Goal: Task Accomplishment & Management: Manage account settings

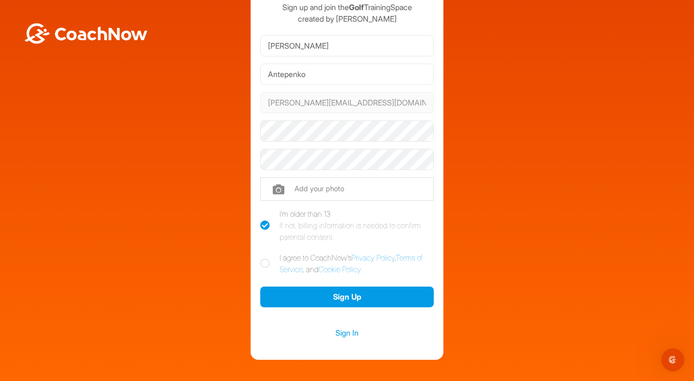
scroll to position [64, 0]
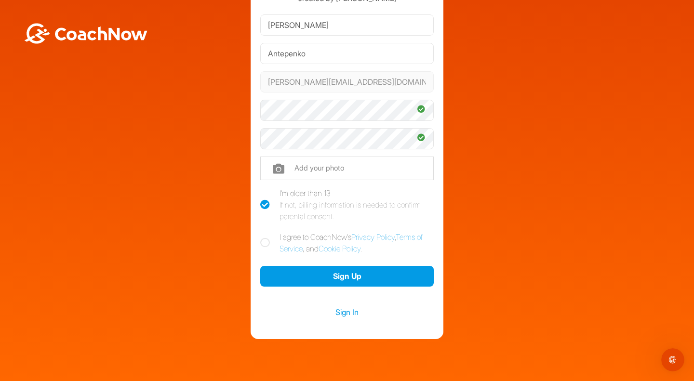
click at [536, 170] on div "Welcome Ryan Antepenko Sign up and join the Golf TrainingSpace created by Cory …" at bounding box center [347, 147] width 684 height 384
click at [261, 242] on icon at bounding box center [265, 243] width 10 height 10
click at [261, 238] on input "I agree to CoachNow's Privacy Policy , Terms of Service , and Cookie Policy ." at bounding box center [263, 234] width 6 height 6
checkbox input "true"
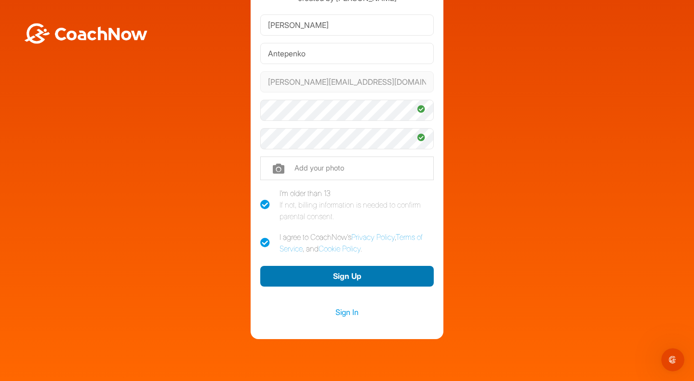
click at [333, 272] on button "Sign Up" at bounding box center [346, 276] width 173 height 21
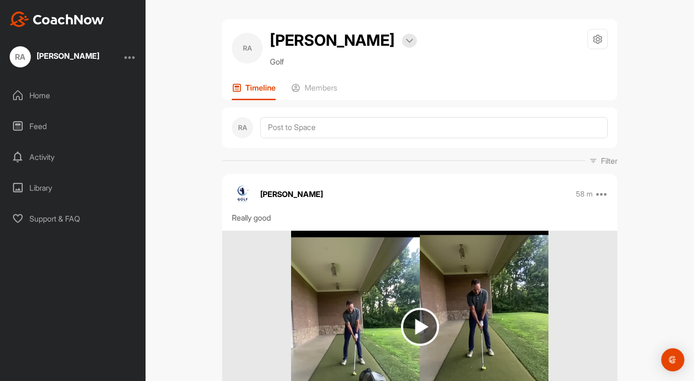
click at [321, 87] on p "Members" at bounding box center [321, 88] width 33 height 10
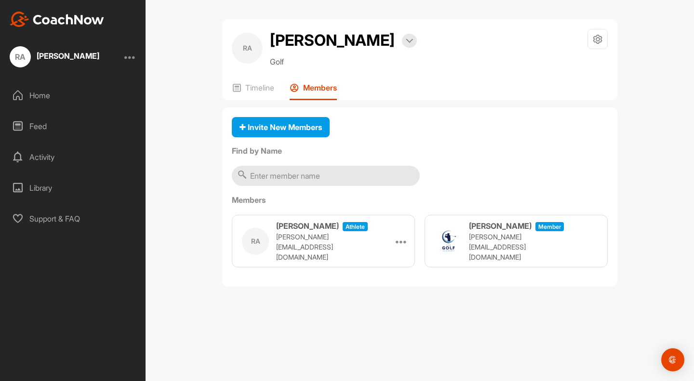
click at [264, 91] on p "Timeline" at bounding box center [259, 88] width 29 height 10
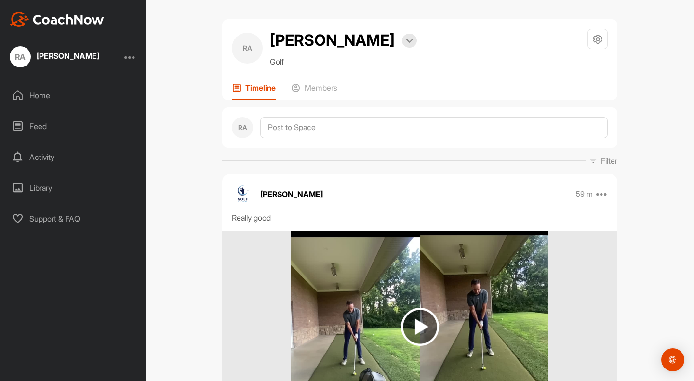
click at [52, 93] on div "Home" at bounding box center [73, 95] width 136 height 24
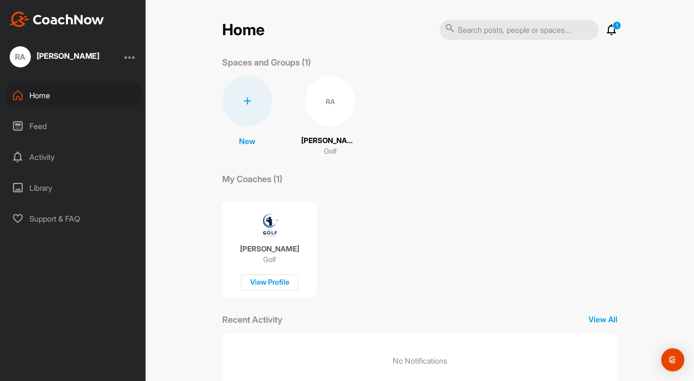
click at [613, 27] on p "1" at bounding box center [617, 25] width 9 height 9
click at [606, 32] on icon at bounding box center [612, 30] width 12 height 12
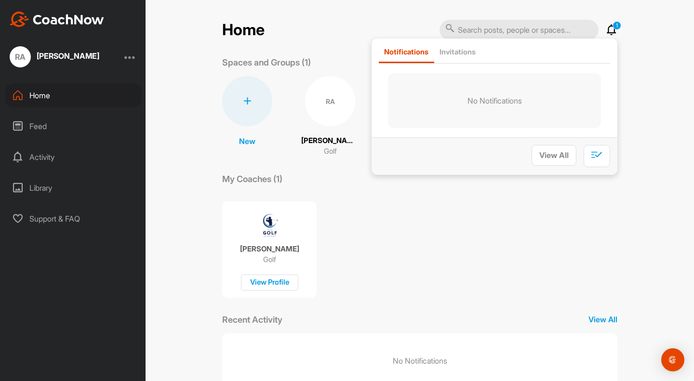
click at [462, 197] on div "[PERSON_NAME] Golf View Profile" at bounding box center [419, 245] width 395 height 105
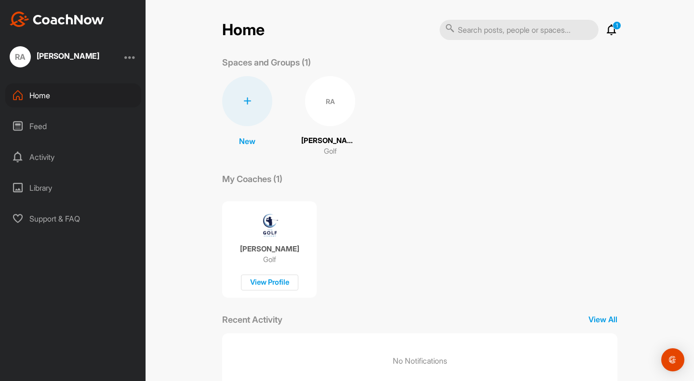
click at [613, 26] on p "1" at bounding box center [617, 25] width 9 height 9
click at [609, 29] on icon at bounding box center [612, 30] width 12 height 12
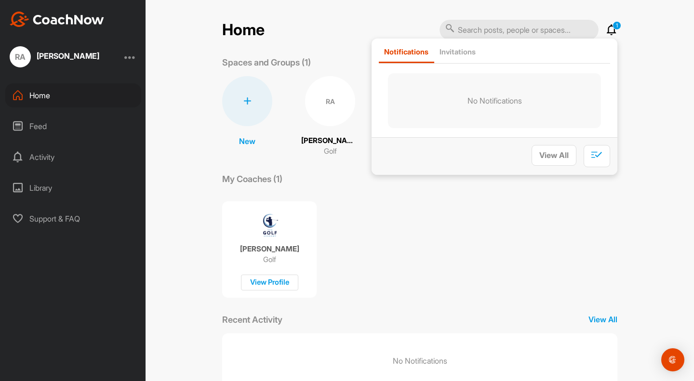
click at [453, 51] on p "Invitations" at bounding box center [458, 51] width 36 height 9
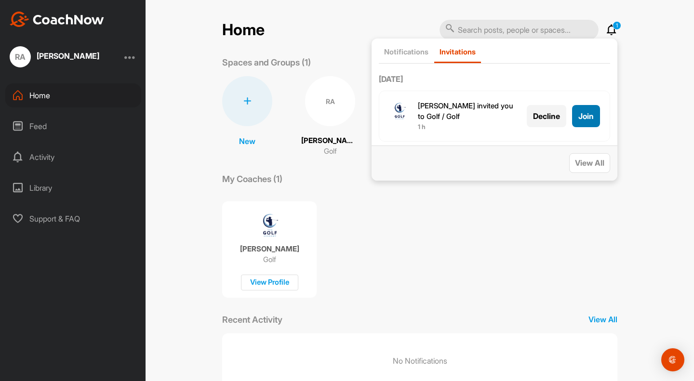
click at [583, 111] on span "Join" at bounding box center [585, 116] width 15 height 10
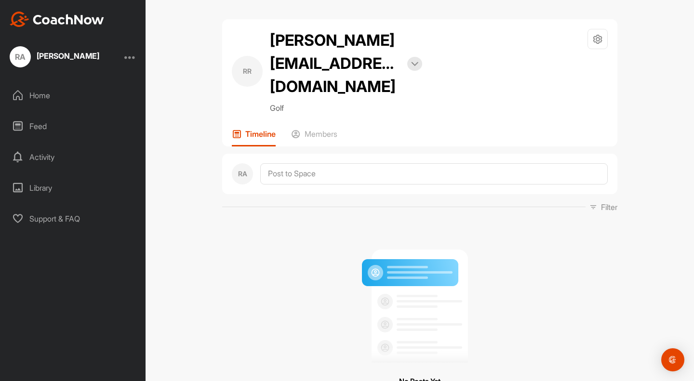
click at [414, 62] on img at bounding box center [414, 64] width 7 height 5
click at [239, 56] on div "RR" at bounding box center [247, 71] width 31 height 31
click at [43, 92] on div "Home" at bounding box center [73, 95] width 136 height 24
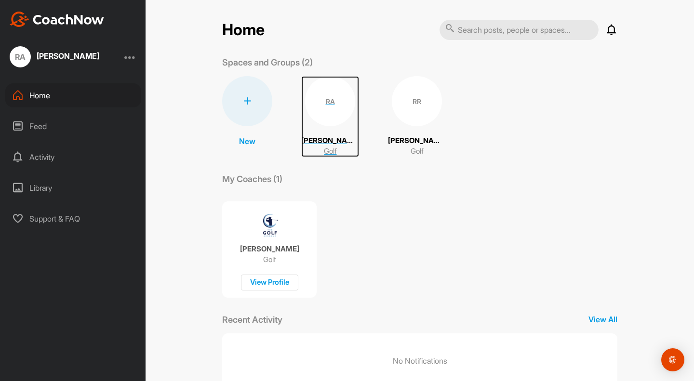
click at [328, 96] on div "RA" at bounding box center [330, 101] width 50 height 50
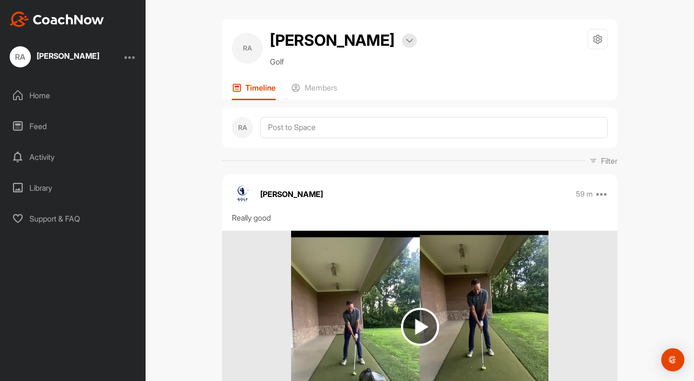
click at [46, 97] on div "Home" at bounding box center [73, 95] width 136 height 24
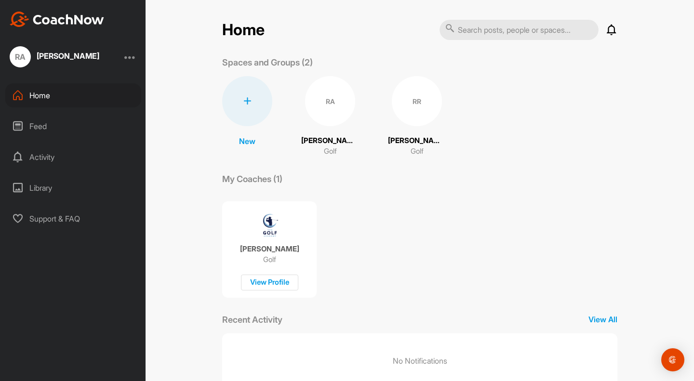
drag, startPoint x: 418, startPoint y: 113, endPoint x: 387, endPoint y: 209, distance: 101.3
click at [387, 209] on div "[PERSON_NAME] Golf View Profile" at bounding box center [419, 245] width 395 height 105
click at [419, 106] on div "RR" at bounding box center [417, 101] width 50 height 50
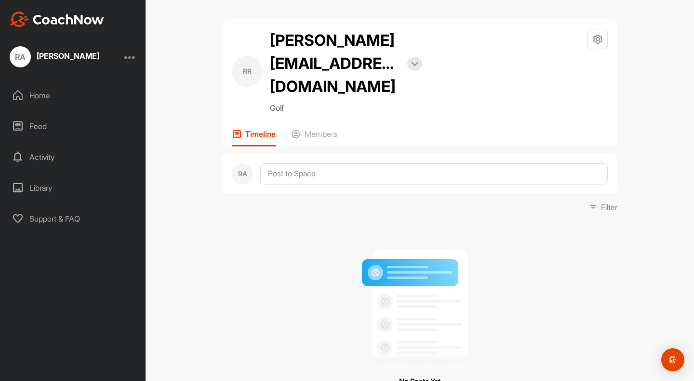
click at [411, 62] on img at bounding box center [414, 64] width 7 height 5
click at [598, 40] on icon at bounding box center [597, 39] width 11 height 11
click at [566, 128] on li "Leave Space" at bounding box center [569, 128] width 79 height 31
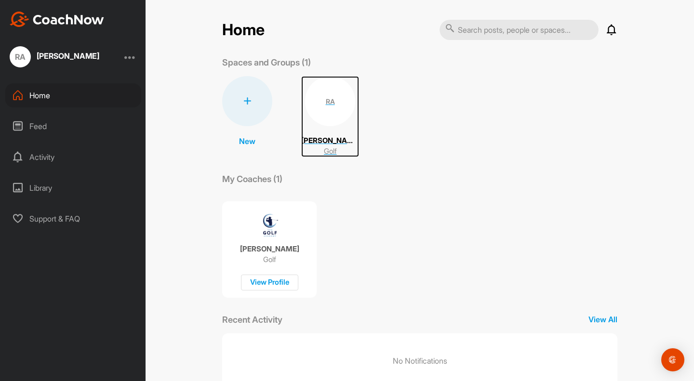
click at [328, 89] on div "RA" at bounding box center [330, 101] width 50 height 50
